Goal: Task Accomplishment & Management: Manage account settings

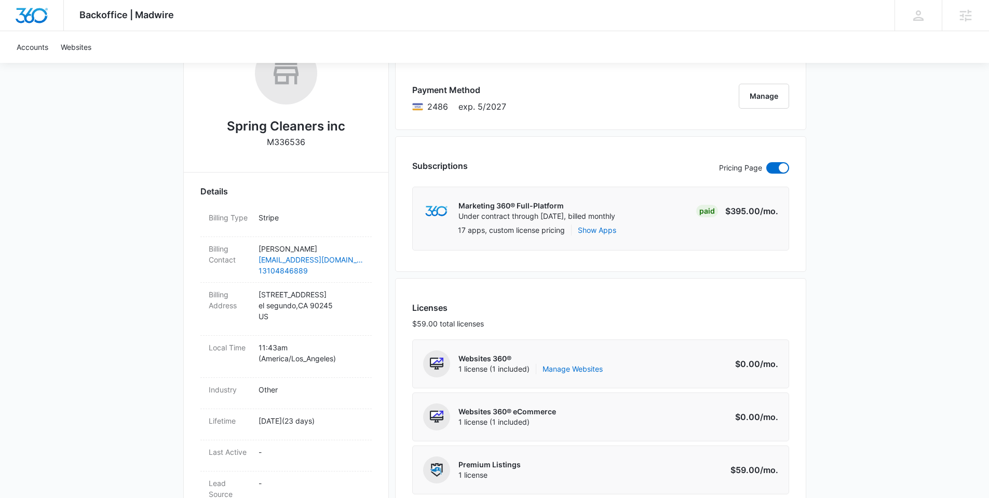
scroll to position [22, 0]
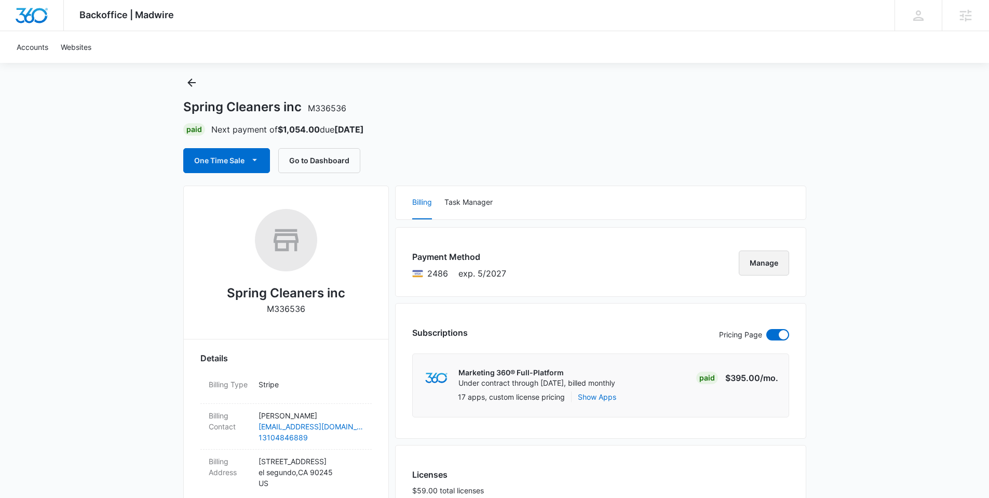
click at [773, 262] on button "Manage" at bounding box center [764, 262] width 50 height 25
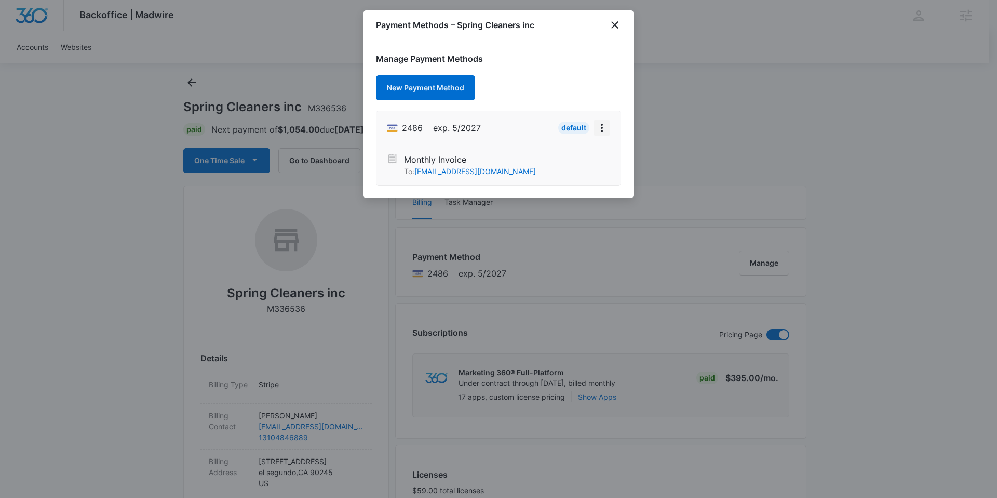
click at [604, 129] on icon "View More" at bounding box center [602, 128] width 12 height 12
click at [604, 82] on div "Manage Payment Methods New Payment Method 2486 exp. 5/2027 Default Edit Card Mo…" at bounding box center [499, 119] width 270 height 158
click at [615, 19] on icon "close" at bounding box center [615, 25] width 12 height 12
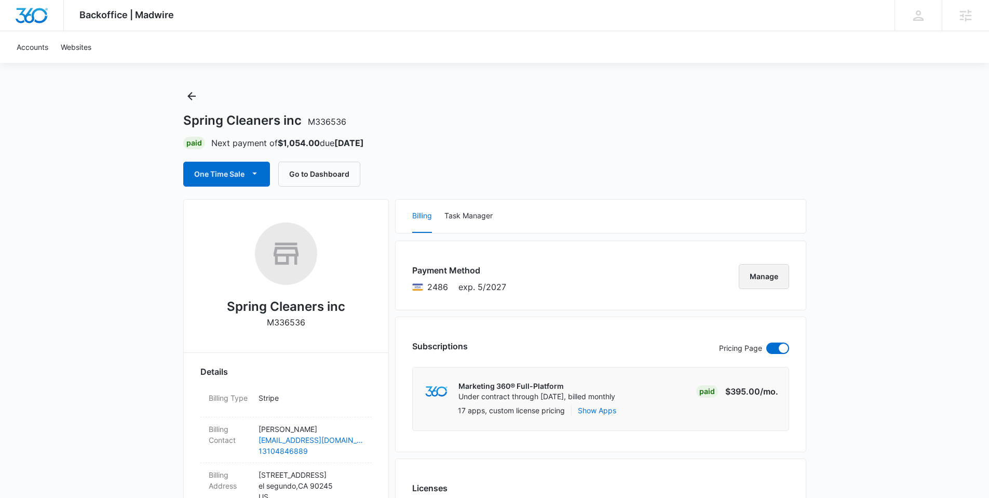
scroll to position [0, 0]
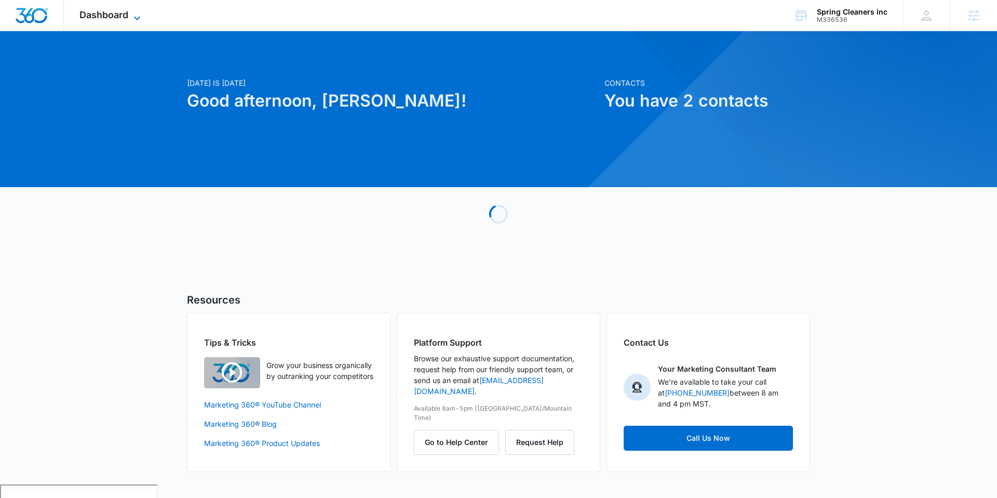
click at [104, 16] on span "Dashboard" at bounding box center [103, 14] width 49 height 11
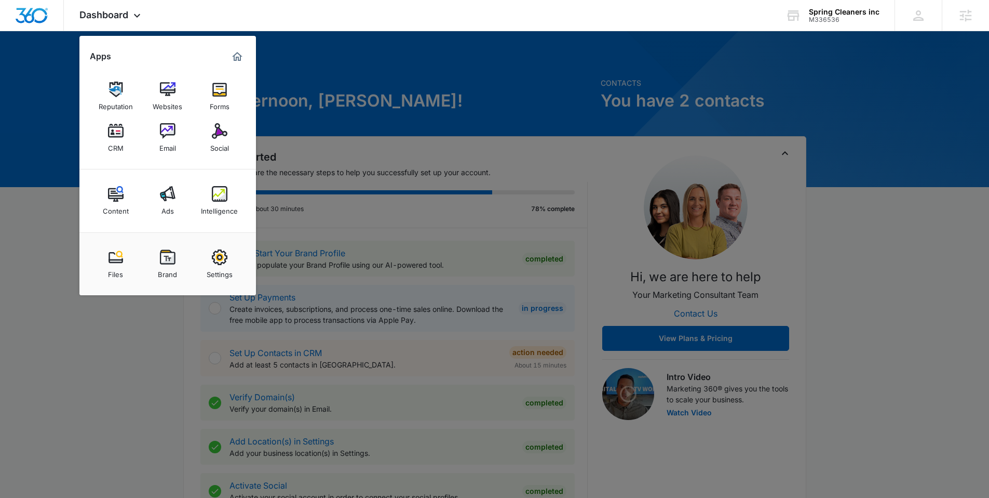
click at [364, 43] on div at bounding box center [494, 249] width 989 height 498
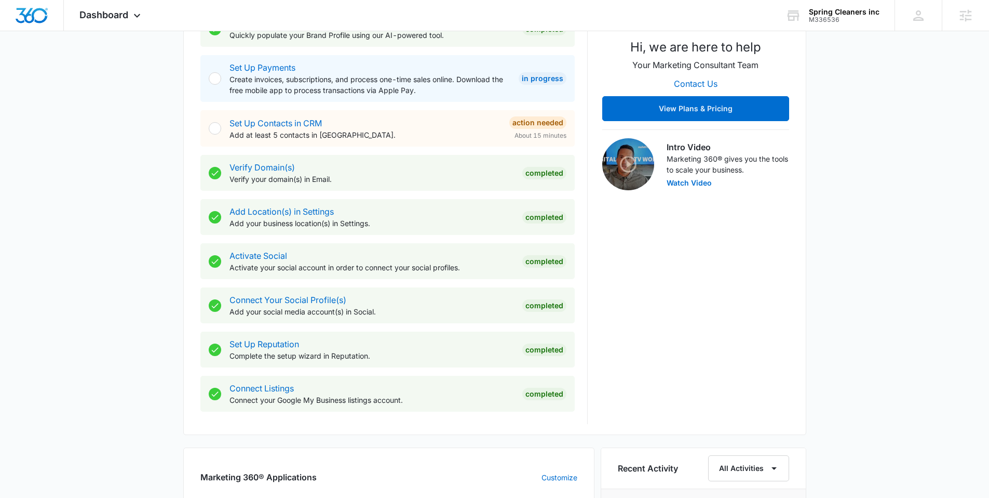
scroll to position [116, 0]
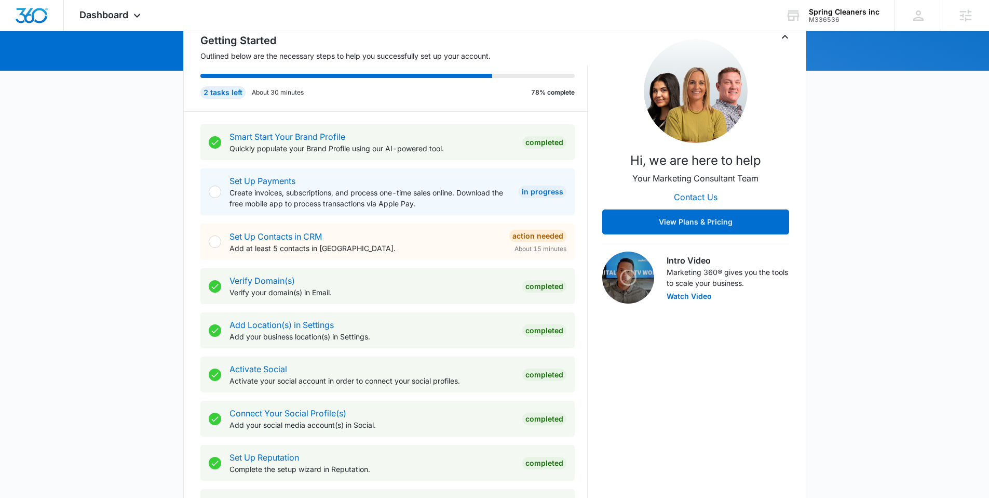
click at [277, 187] on p "Create invoices, subscriptions, and process one-time sales online. Download the…" at bounding box center [370, 198] width 281 height 22
click at [281, 184] on link "Set Up Payments" at bounding box center [263, 181] width 66 height 10
